Goal: Information Seeking & Learning: Learn about a topic

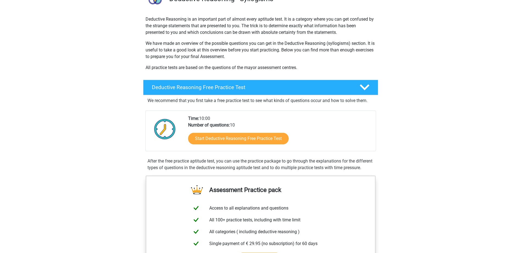
scroll to position [55, 0]
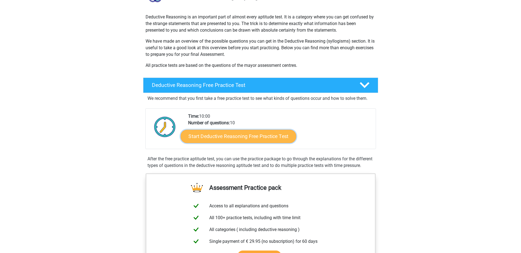
click at [268, 138] on link "Start Deductive Reasoning Free Practice Test" at bounding box center [239, 135] width 116 height 13
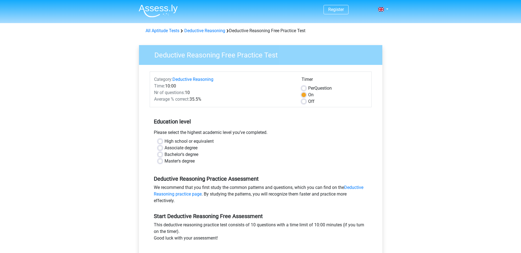
click at [165, 162] on label "Master's degree" at bounding box center [180, 161] width 30 height 7
click at [161, 162] on input "Master's degree" at bounding box center [160, 160] width 4 height 5
radio input "true"
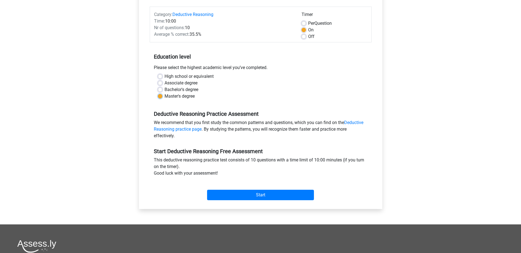
scroll to position [82, 0]
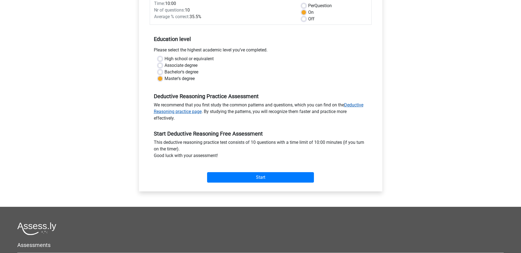
click at [358, 104] on link "Deductive Reasoning practice page" at bounding box center [259, 108] width 210 height 12
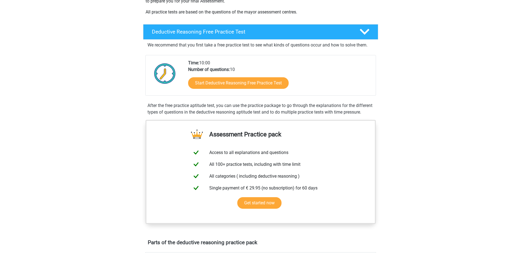
scroll to position [110, 0]
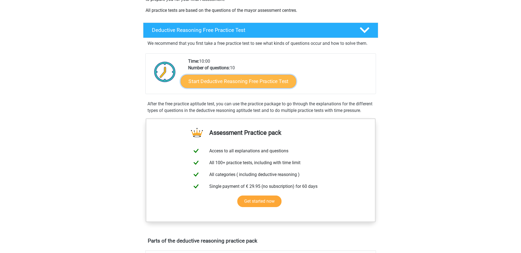
click at [257, 82] on link "Start Deductive Reasoning Free Practice Test" at bounding box center [239, 80] width 116 height 13
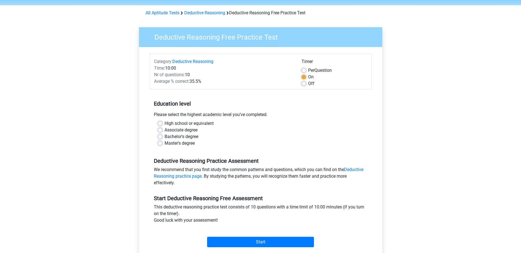
scroll to position [27, 0]
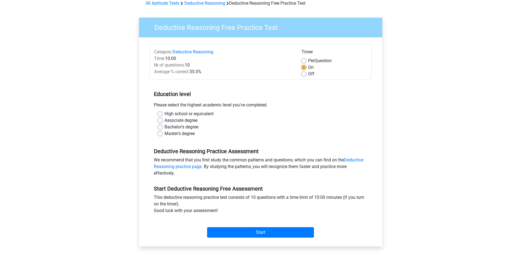
click at [165, 135] on label "Master's degree" at bounding box center [180, 133] width 30 height 7
click at [159, 135] on input "Master's degree" at bounding box center [160, 132] width 4 height 5
radio input "true"
click at [276, 232] on input "Start" at bounding box center [260, 232] width 107 height 10
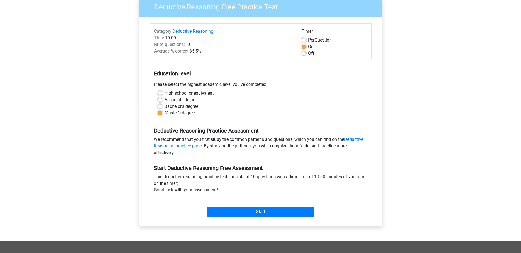
scroll to position [82, 0]
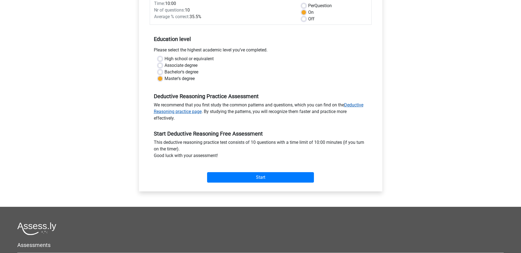
click at [358, 104] on link "Deductive Reasoning practice page" at bounding box center [259, 108] width 210 height 12
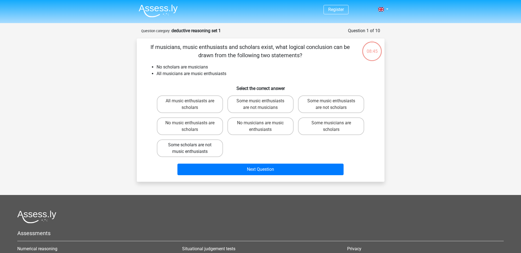
click at [209, 150] on label "Some scholars are not music enthusiasts" at bounding box center [190, 148] width 66 height 18
click at [193, 148] on input "Some scholars are not music enthusiasts" at bounding box center [192, 147] width 4 height 4
radio input "true"
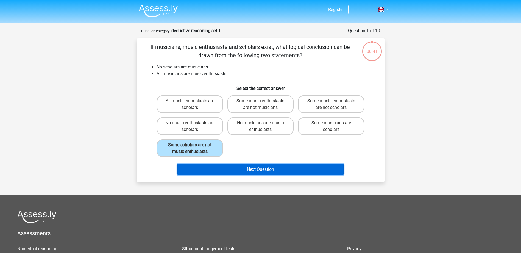
click at [245, 171] on button "Next Question" at bounding box center [261, 169] width 166 height 12
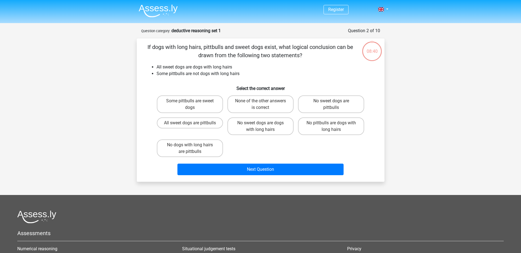
scroll to position [27, 0]
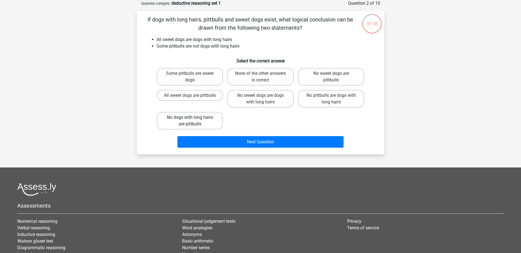
click at [210, 122] on label "No dogs with long hairs are pittbulls" at bounding box center [190, 121] width 66 height 18
click at [193, 121] on input "No dogs with long hairs are pittbulls" at bounding box center [192, 119] width 4 height 4
radio input "true"
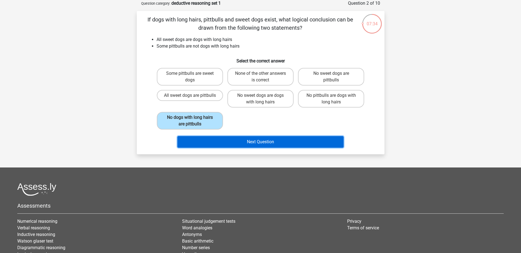
click at [267, 143] on button "Next Question" at bounding box center [261, 142] width 166 height 12
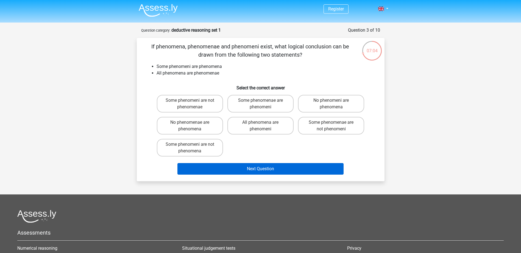
scroll to position [0, 0]
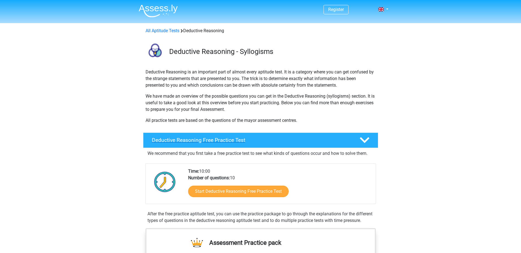
click at [367, 139] on icon at bounding box center [365, 140] width 10 height 10
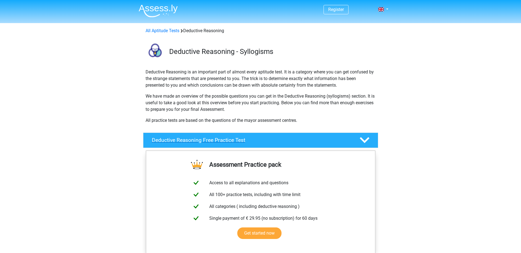
click at [367, 139] on polygon at bounding box center [365, 140] width 10 height 6
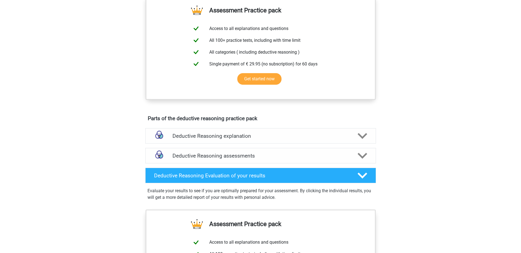
scroll to position [220, 0]
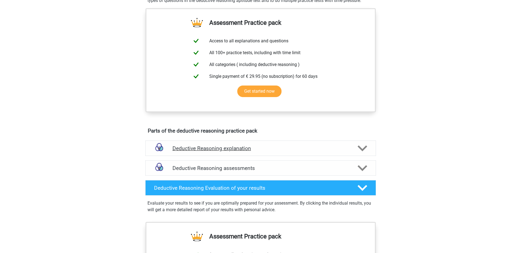
click at [362, 151] on icon at bounding box center [363, 148] width 10 height 10
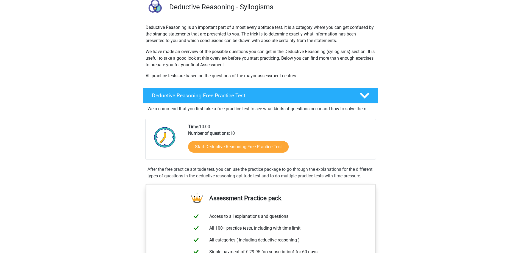
scroll to position [27, 0]
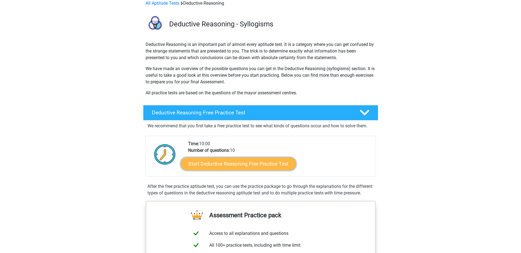
click at [273, 163] on link "Start Deductive Reasoning Free Practice Test" at bounding box center [239, 163] width 116 height 13
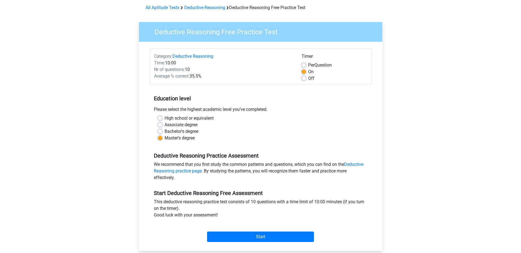
scroll to position [55, 0]
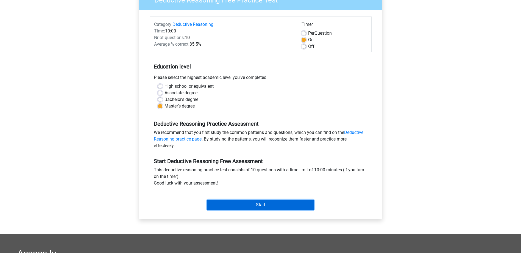
click at [287, 205] on input "Start" at bounding box center [260, 204] width 107 height 10
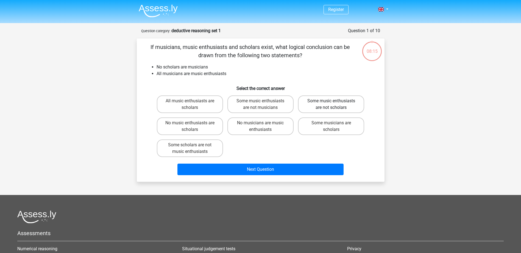
click at [313, 106] on label "Some music enthusiasts are not scholars" at bounding box center [331, 104] width 66 height 18
click at [331, 104] on input "Some music enthusiasts are not scholars" at bounding box center [333, 103] width 4 height 4
radio input "true"
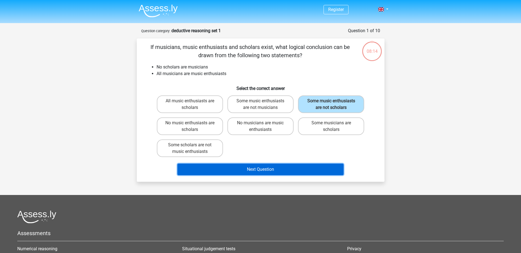
click at [287, 167] on button "Next Question" at bounding box center [261, 169] width 166 height 12
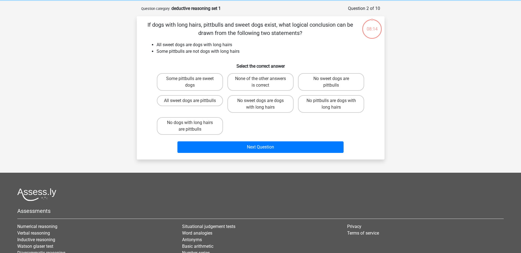
scroll to position [27, 0]
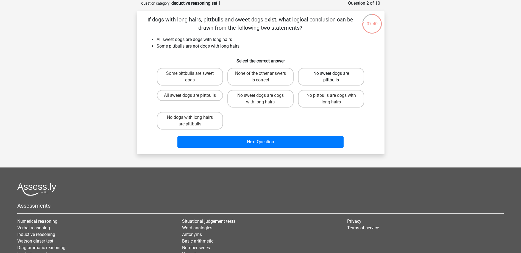
click at [356, 76] on label "No sweet dogs are pittbulls" at bounding box center [331, 77] width 66 height 18
click at [335, 76] on input "No sweet dogs are pittbulls" at bounding box center [333, 75] width 4 height 4
radio input "true"
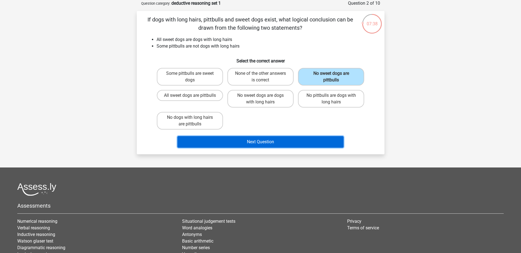
click at [323, 141] on button "Next Question" at bounding box center [261, 142] width 166 height 12
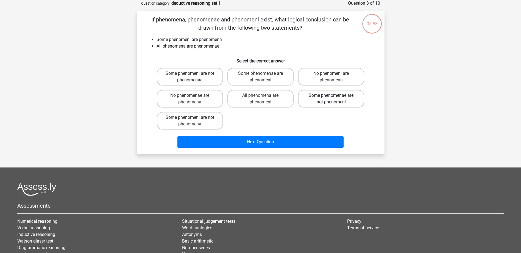
click at [331, 98] on label "Some phenomenae are not phenomeni" at bounding box center [331, 99] width 66 height 18
click at [331, 98] on input "Some phenomenae are not phenomeni" at bounding box center [333, 97] width 4 height 4
radio input "true"
click at [281, 79] on label "Some phenomenae are phenomeni" at bounding box center [261, 77] width 66 height 18
click at [264, 77] on input "Some phenomenae are phenomeni" at bounding box center [262, 75] width 4 height 4
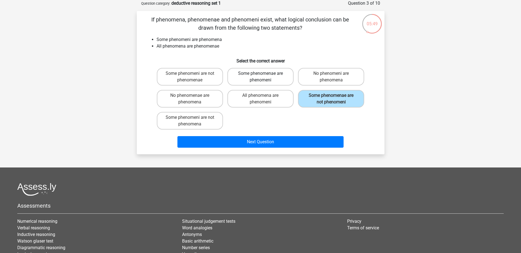
radio input "true"
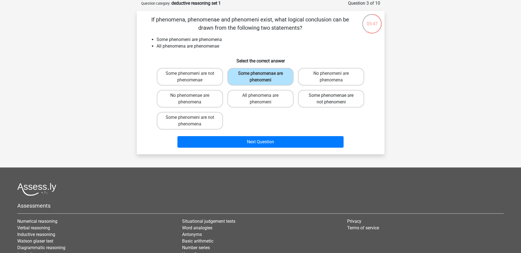
click at [329, 91] on label "Some phenomenae are not phenomeni" at bounding box center [331, 99] width 66 height 18
click at [331, 95] on input "Some phenomenae are not phenomeni" at bounding box center [333, 97] width 4 height 4
radio input "true"
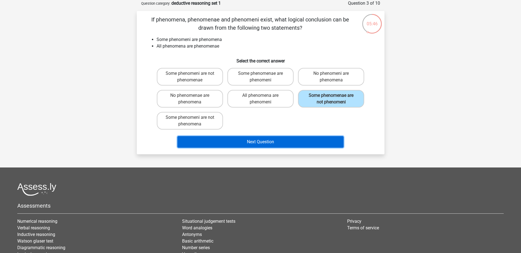
click at [307, 141] on button "Next Question" at bounding box center [261, 142] width 166 height 12
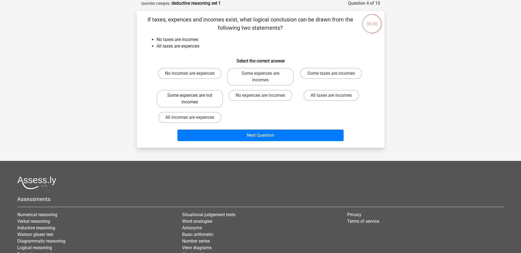
click at [215, 98] on label "Some expences are not incomes" at bounding box center [190, 99] width 66 height 18
click at [193, 98] on input "Some expences are not incomes" at bounding box center [192, 97] width 4 height 4
radio input "true"
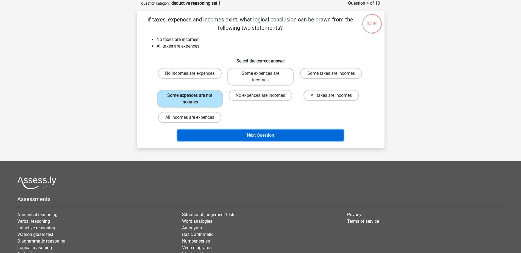
click at [263, 137] on button "Next Question" at bounding box center [261, 135] width 166 height 12
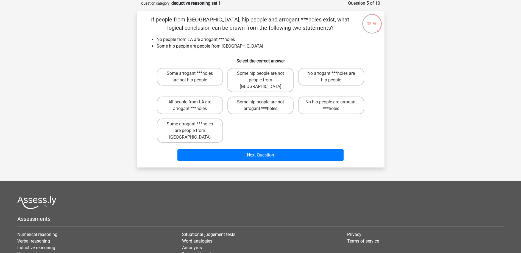
click at [267, 101] on label "Some hip people are not arrogant ***holes" at bounding box center [261, 105] width 66 height 18
click at [264, 102] on input "Some hip people are not arrogant ***holes" at bounding box center [262, 104] width 4 height 4
radio input "true"
click at [324, 97] on label "No hip people are arrogant ***holes" at bounding box center [331, 105] width 66 height 18
click at [331, 102] on input "No hip people are arrogant ***holes" at bounding box center [333, 104] width 4 height 4
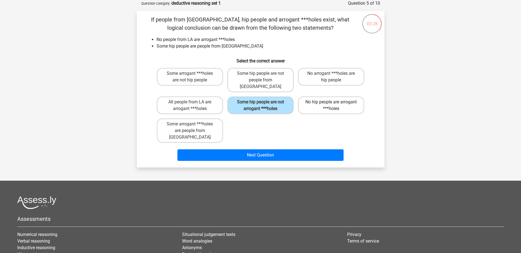
radio input "true"
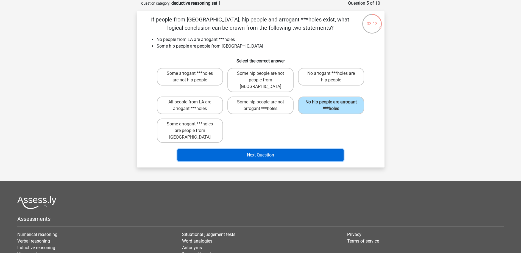
click at [296, 149] on button "Next Question" at bounding box center [261, 155] width 166 height 12
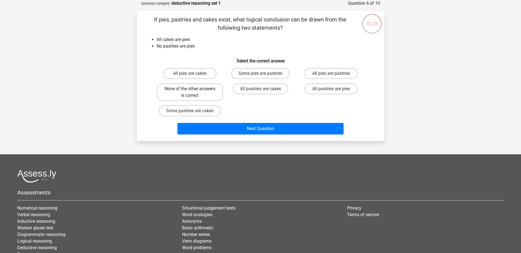
click at [210, 97] on label "None of the other answers is correct" at bounding box center [190, 92] width 66 height 18
click at [193, 92] on input "None of the other answers is correct" at bounding box center [192, 91] width 4 height 4
radio input "true"
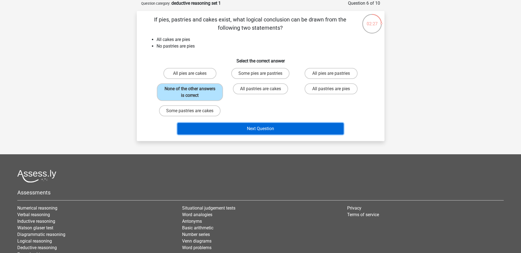
click at [257, 126] on button "Next Question" at bounding box center [261, 129] width 166 height 12
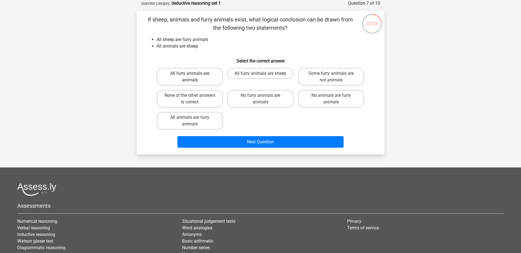
click at [214, 83] on label "All furry animals are animals" at bounding box center [190, 77] width 66 height 18
click at [193, 77] on input "All furry animals are animals" at bounding box center [192, 75] width 4 height 4
radio input "true"
click at [214, 82] on label "All furry animals are animals" at bounding box center [190, 77] width 66 height 18
click at [193, 77] on input "All furry animals are animals" at bounding box center [192, 75] width 4 height 4
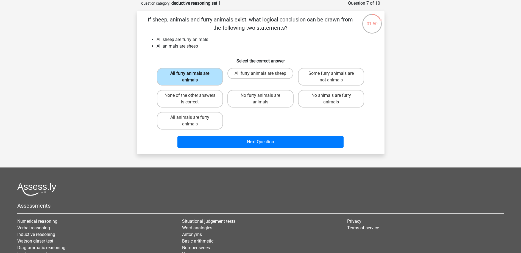
click at [211, 81] on label "All furry animals are animals" at bounding box center [190, 77] width 66 height 18
click at [193, 77] on input "All furry animals are animals" at bounding box center [192, 75] width 4 height 4
click at [255, 73] on label "All furry animals are sheep" at bounding box center [261, 73] width 66 height 11
click at [260, 73] on input "All furry animals are sheep" at bounding box center [262, 75] width 4 height 4
radio input "true"
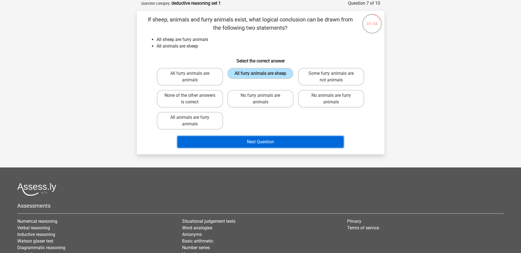
click at [273, 140] on button "Next Question" at bounding box center [261, 142] width 166 height 12
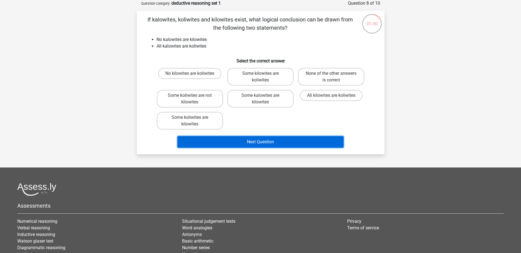
click at [265, 142] on button "Next Question" at bounding box center [261, 142] width 166 height 12
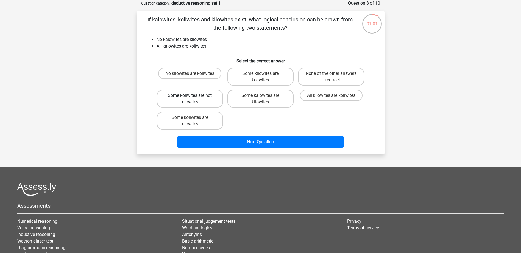
click at [211, 103] on label "Some koliwites are not kilowites" at bounding box center [190, 99] width 66 height 18
click at [193, 99] on input "Some koliwites are not kilowites" at bounding box center [192, 97] width 4 height 4
radio input "true"
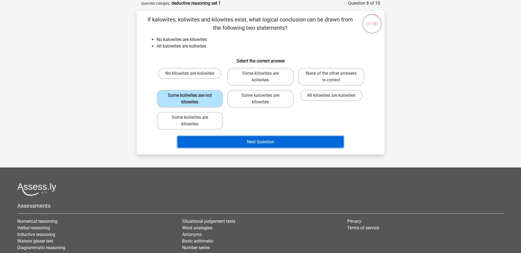
click at [263, 141] on button "Next Question" at bounding box center [261, 142] width 166 height 12
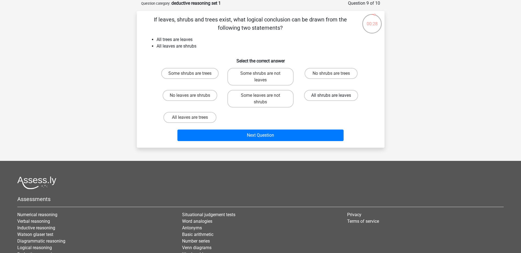
click at [336, 99] on label "All shrubs are leaves" at bounding box center [331, 95] width 54 height 11
click at [335, 99] on input "All shrubs are leaves" at bounding box center [333, 97] width 4 height 4
radio input "true"
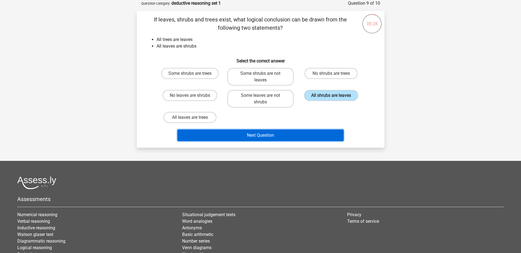
click at [311, 134] on button "Next Question" at bounding box center [261, 135] width 166 height 12
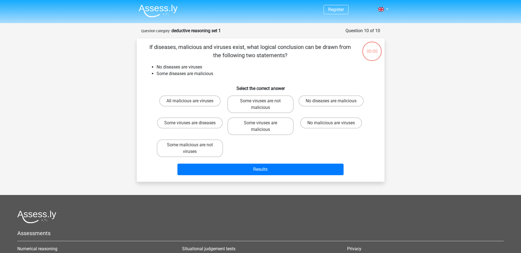
scroll to position [27, 0]
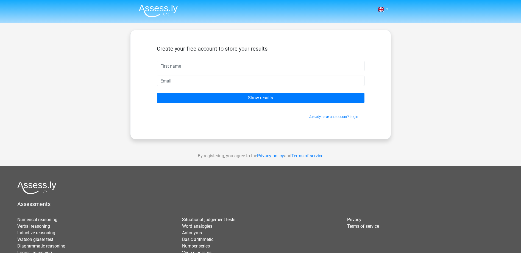
click at [214, 65] on input "text" at bounding box center [261, 66] width 208 height 10
type input "[PERSON_NAME]"
click at [195, 82] on input "email" at bounding box center [261, 81] width 208 height 10
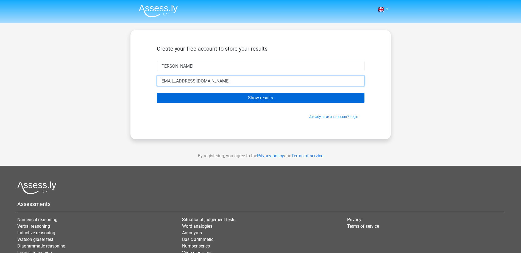
type input "staceygrayson@outlook.com"
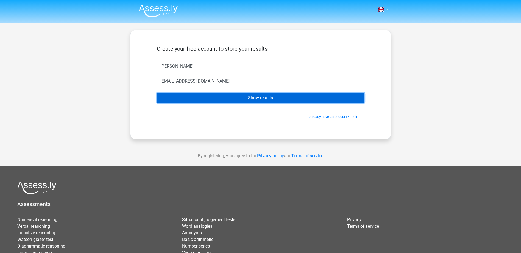
click at [247, 99] on input "Show results" at bounding box center [261, 98] width 208 height 10
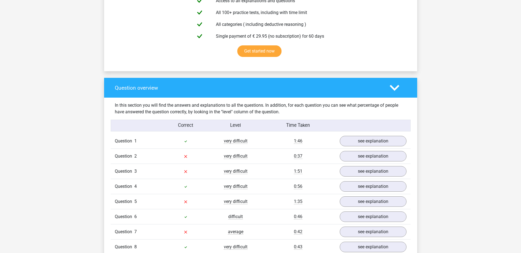
scroll to position [357, 0]
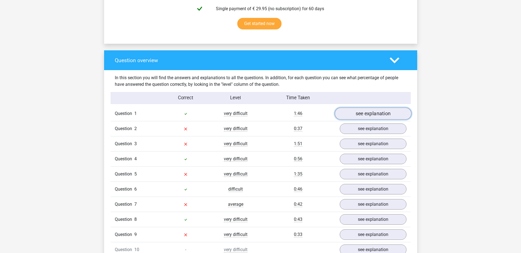
drag, startPoint x: 389, startPoint y: 115, endPoint x: 391, endPoint y: 118, distance: 3.0
click at [389, 115] on link "see explanation" at bounding box center [373, 114] width 77 height 12
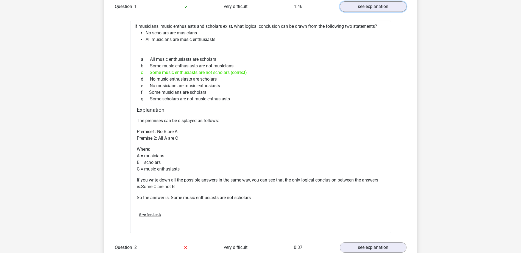
scroll to position [440, 0]
